Goal: Navigation & Orientation: Find specific page/section

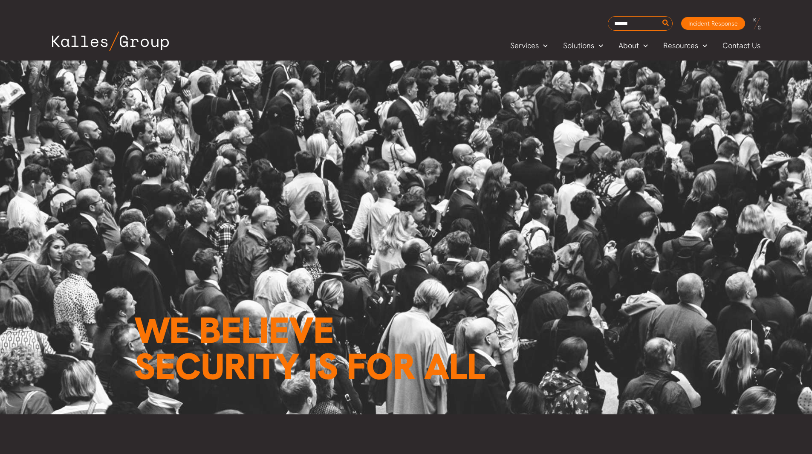
click at [0, 0] on link "Project & Program Management" at bounding box center [0, 0] width 0 height 0
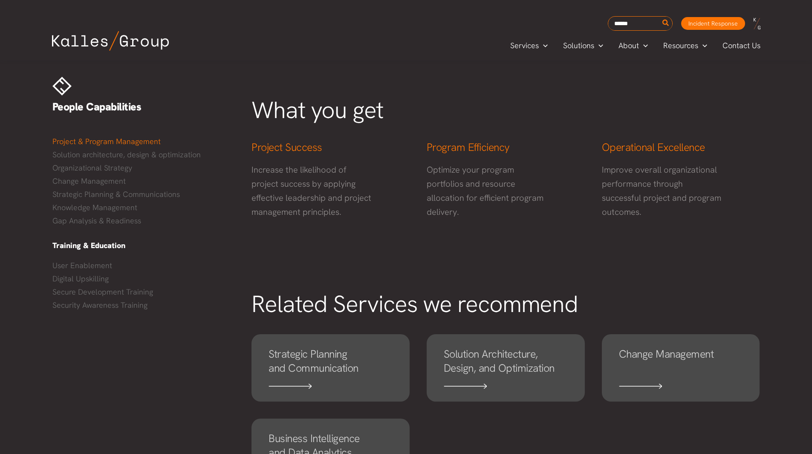
scroll to position [426, 0]
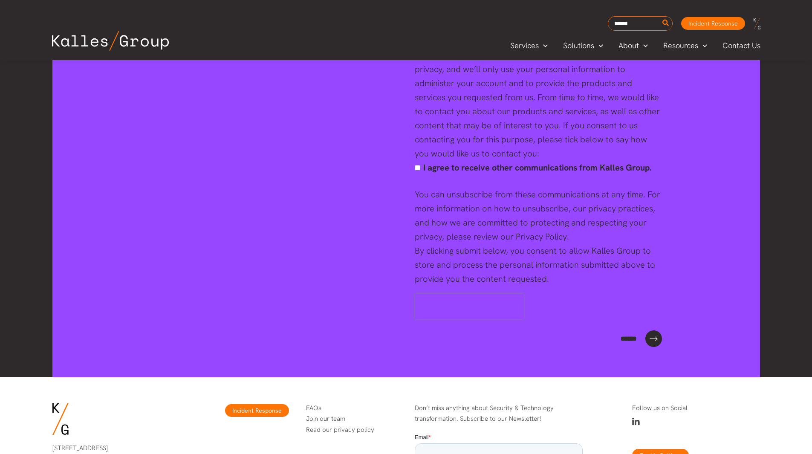
scroll to position [3286, 0]
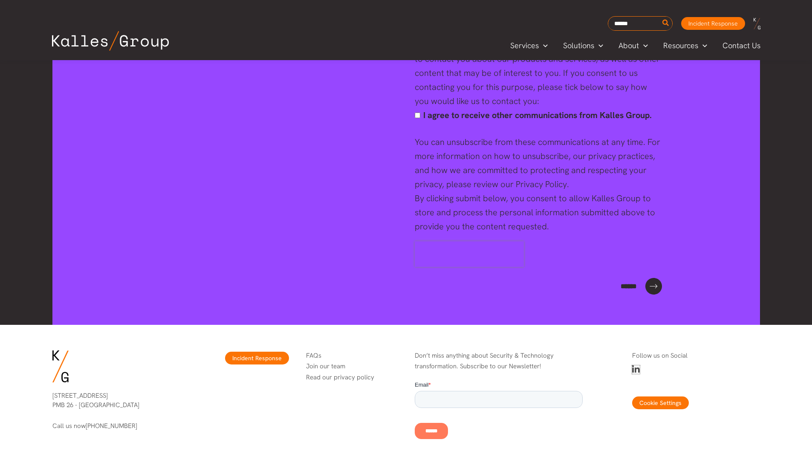
click at [637, 365] on icon at bounding box center [636, 369] width 8 height 9
